Goal: Find specific page/section: Find specific page/section

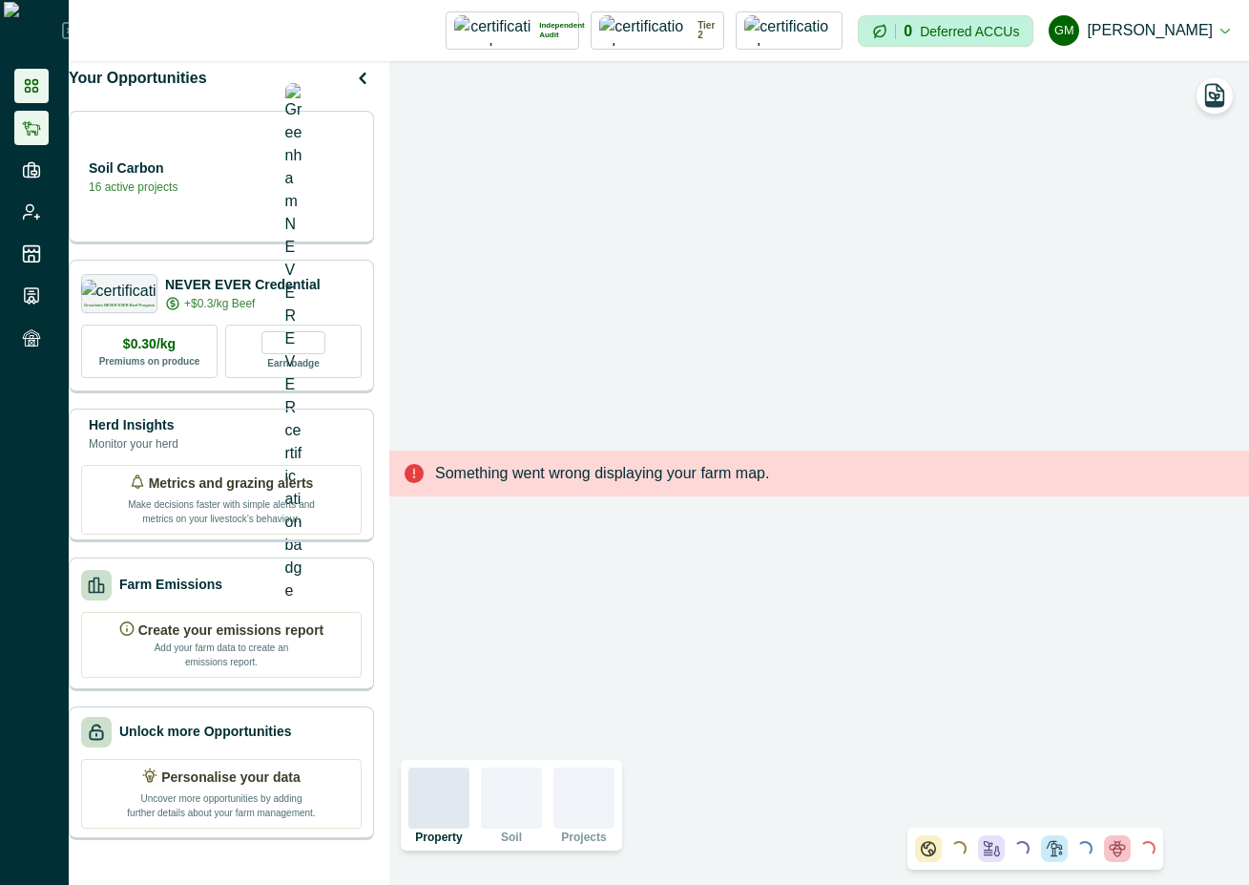
click at [37, 126] on icon at bounding box center [31, 128] width 18 height 14
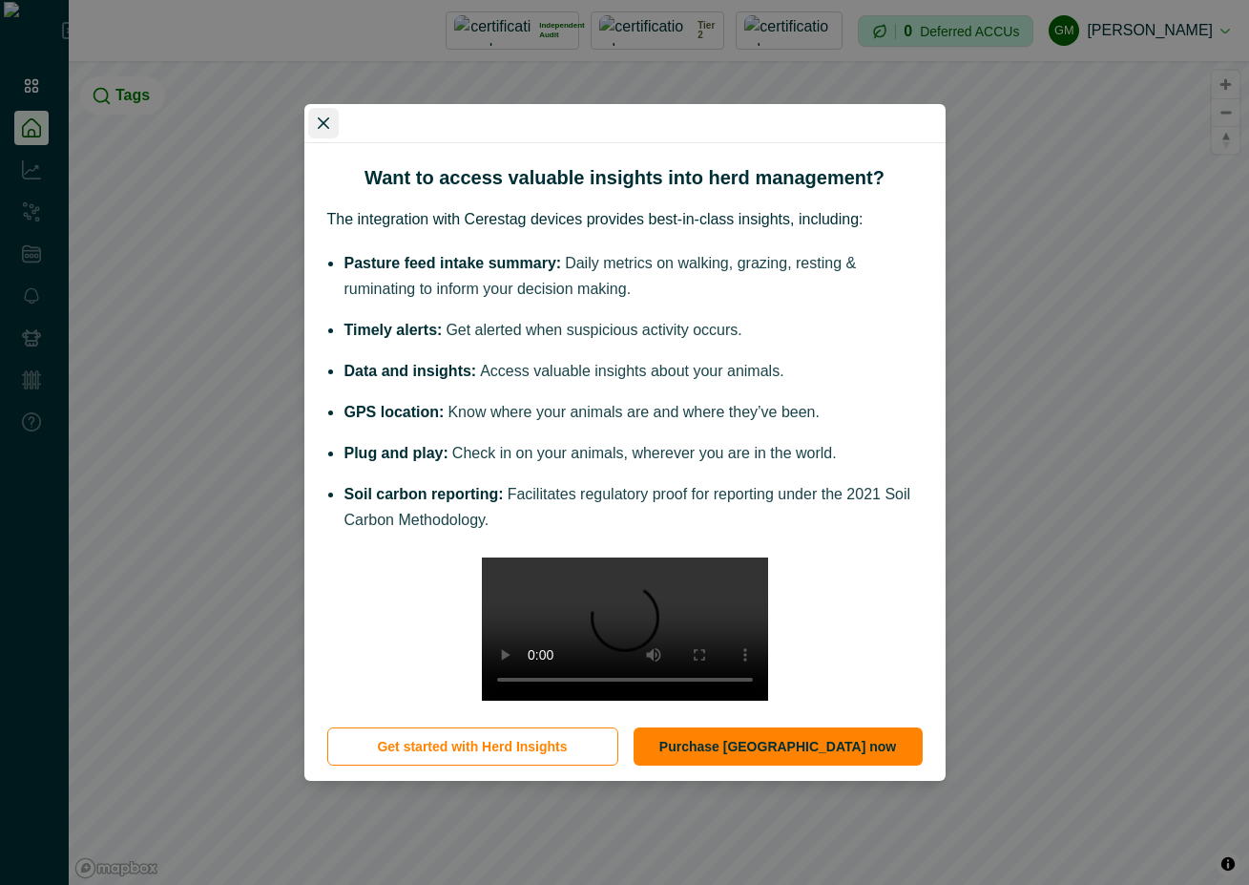
click at [318, 117] on icon "Close" at bounding box center [322, 122] width 11 height 11
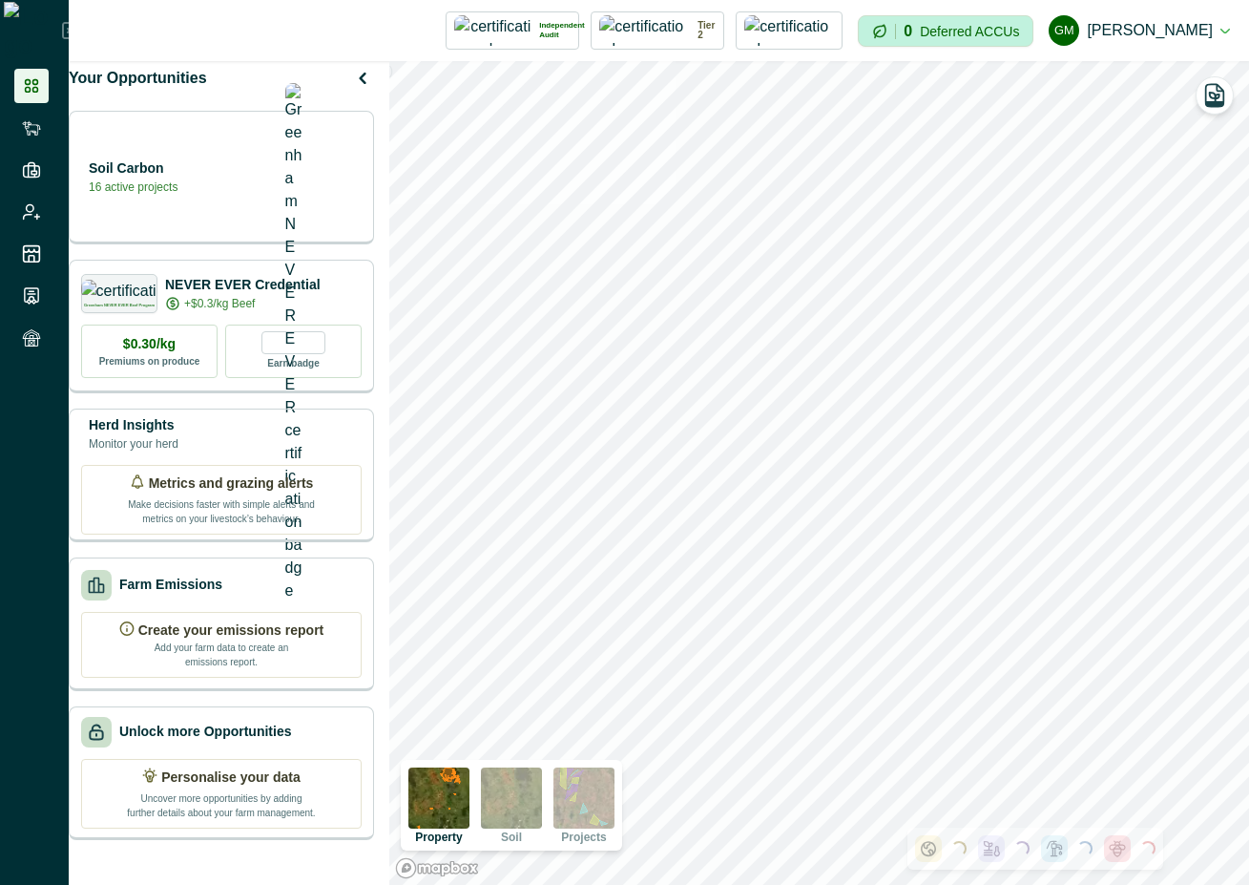
click at [62, 26] on icon at bounding box center [70, 30] width 17 height 17
click at [223, 209] on div "Soil Carbon 16 active projects" at bounding box center [221, 178] width 305 height 134
click at [265, 171] on div "Soil Carbon 16 active projects" at bounding box center [221, 176] width 281 height 38
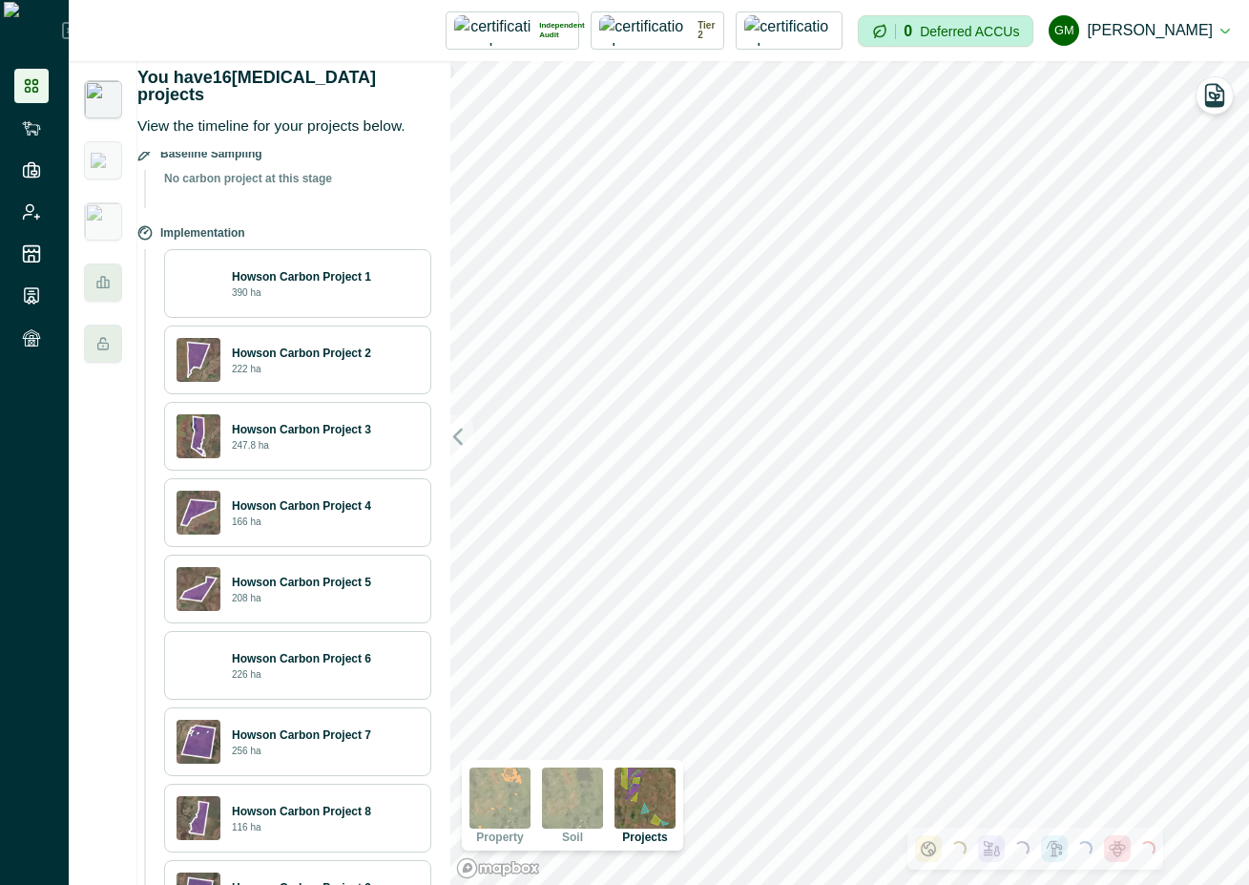
scroll to position [110, 0]
